Goal: Unclear: Browse casually

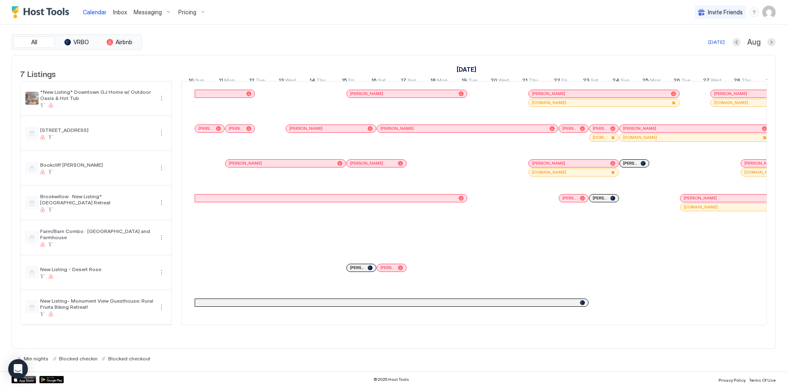
scroll to position [0, 455]
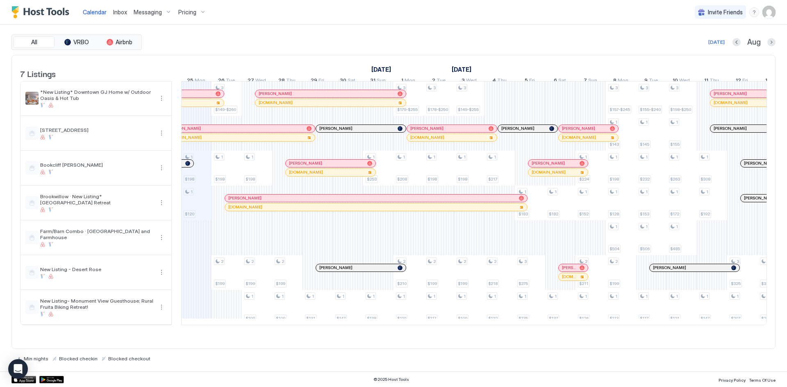
click at [771, 43] on button "Next month" at bounding box center [771, 42] width 8 height 8
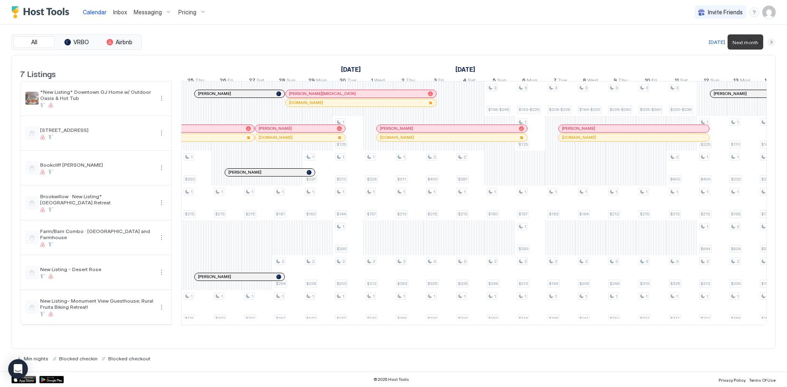
click at [771, 43] on button "Next month" at bounding box center [771, 42] width 8 height 8
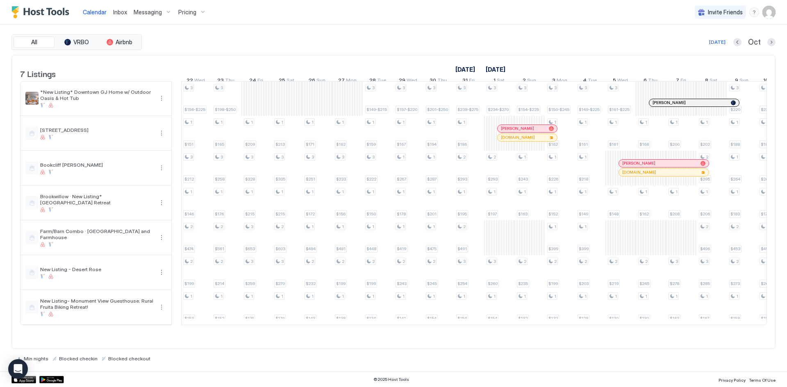
scroll to position [0, 0]
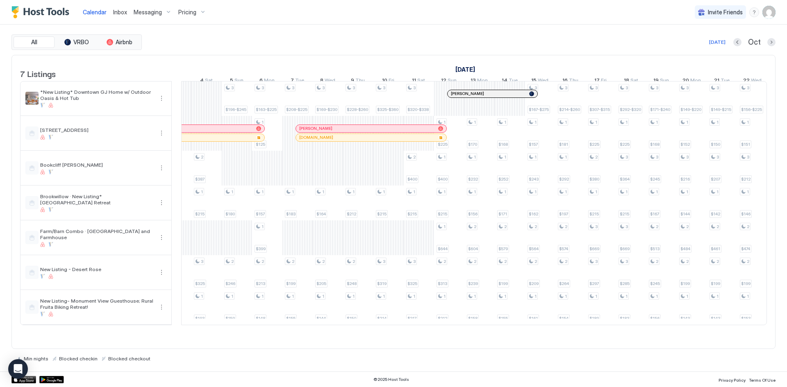
click at [239, 177] on div "3 $325 1 $176 1 $318 1 $201 1 $449 2 $259 1 $171 3 $163-$235 1 $152 1 $224 1 $1…" at bounding box center [661, 203] width 1789 height 243
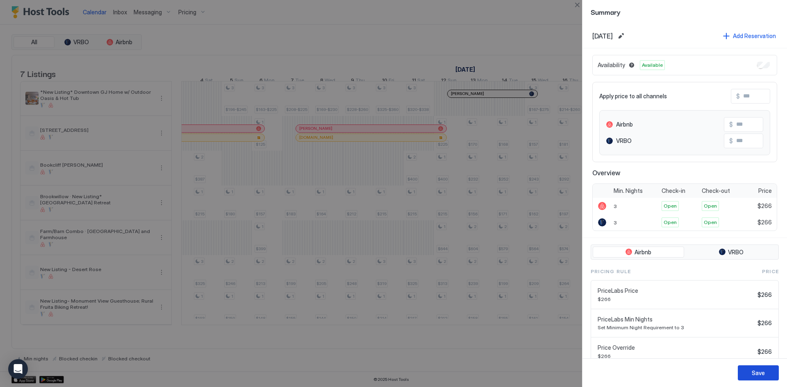
click at [759, 371] on div "Save" at bounding box center [757, 373] width 13 height 9
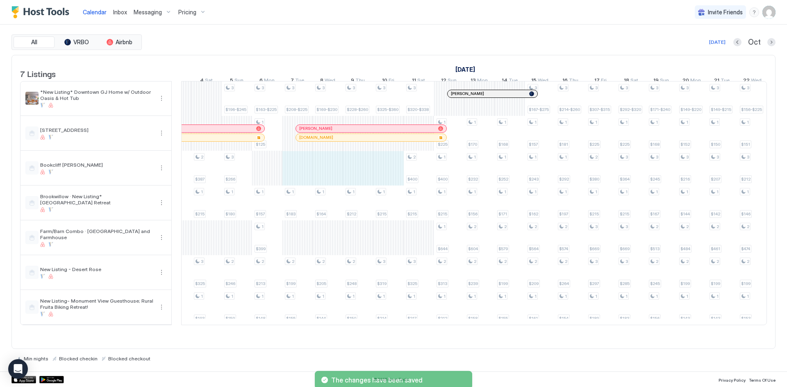
click at [388, 180] on div "3 $325 1 $176 1 $318 1 $201 1 $449 2 $259 1 $171 3 $163-$235 1 $152 1 $224 1 $1…" at bounding box center [661, 203] width 1789 height 243
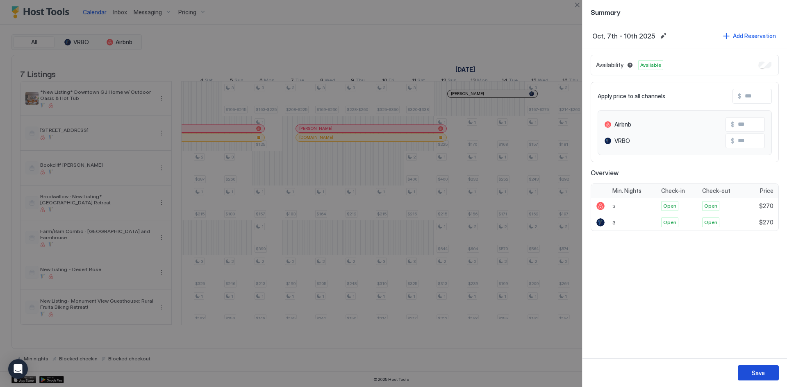
click at [762, 372] on div "Save" at bounding box center [757, 373] width 13 height 9
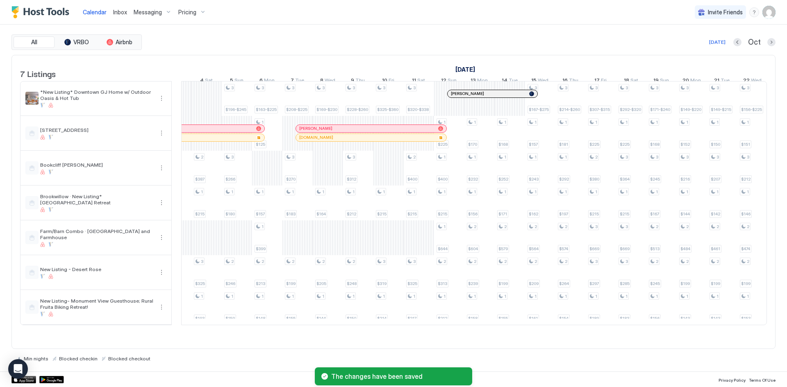
click at [260, 176] on div "3 $325 1 $176 1 $318 1 $201 1 $449 2 $259 1 $171 3 $163-$235 1 $152 1 $224 1 $1…" at bounding box center [661, 203] width 1789 height 243
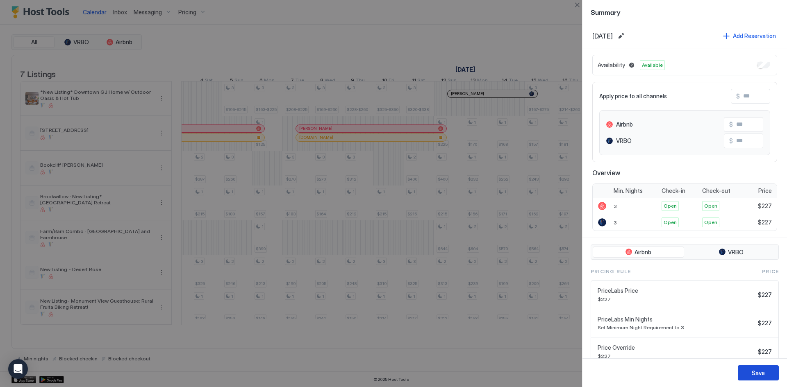
click at [765, 374] on button "Save" at bounding box center [757, 372] width 41 height 15
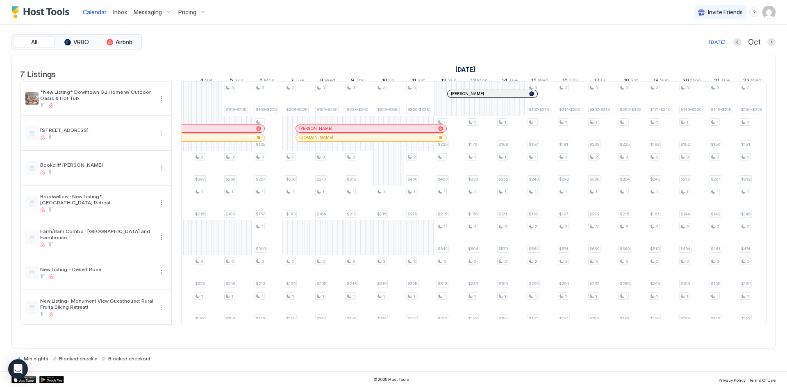
click at [391, 181] on div "3 $325 1 $176 1 $318 1 $201 1 $449 2 $259 1 $171 3 $163-$235 1 $152 1 $224 1 $1…" at bounding box center [661, 203] width 1789 height 243
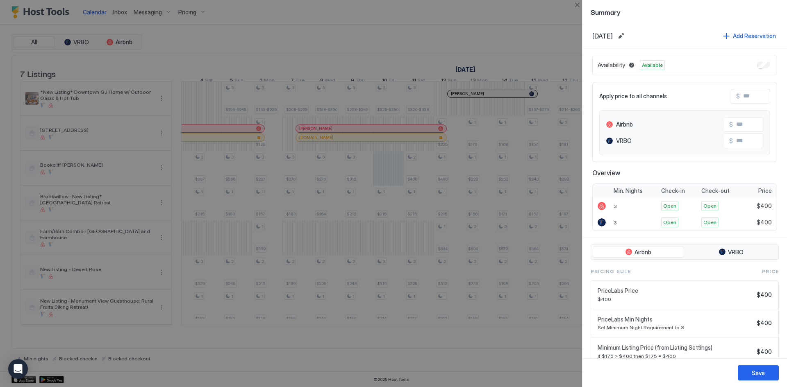
click at [544, 213] on div at bounding box center [393, 193] width 787 height 387
click at [757, 369] on div "Save" at bounding box center [757, 373] width 13 height 9
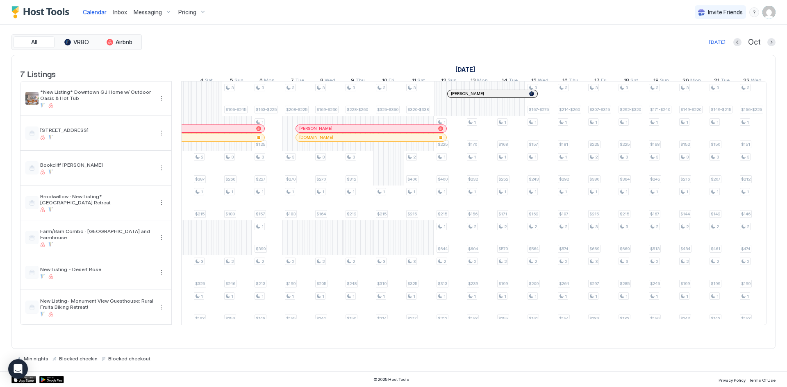
click at [393, 177] on div "3 $325 1 $176 1 $318 1 $201 1 $449 2 $259 1 $171 3 $163-$235 1 $152 1 $224 1 $1…" at bounding box center [661, 203] width 1789 height 243
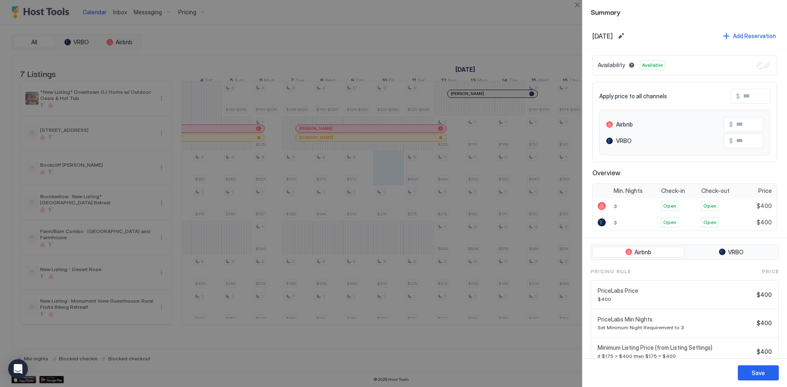
click at [507, 23] on div at bounding box center [393, 193] width 787 height 387
click at [528, 50] on div at bounding box center [393, 193] width 787 height 387
